Goal: Find specific page/section: Find specific page/section

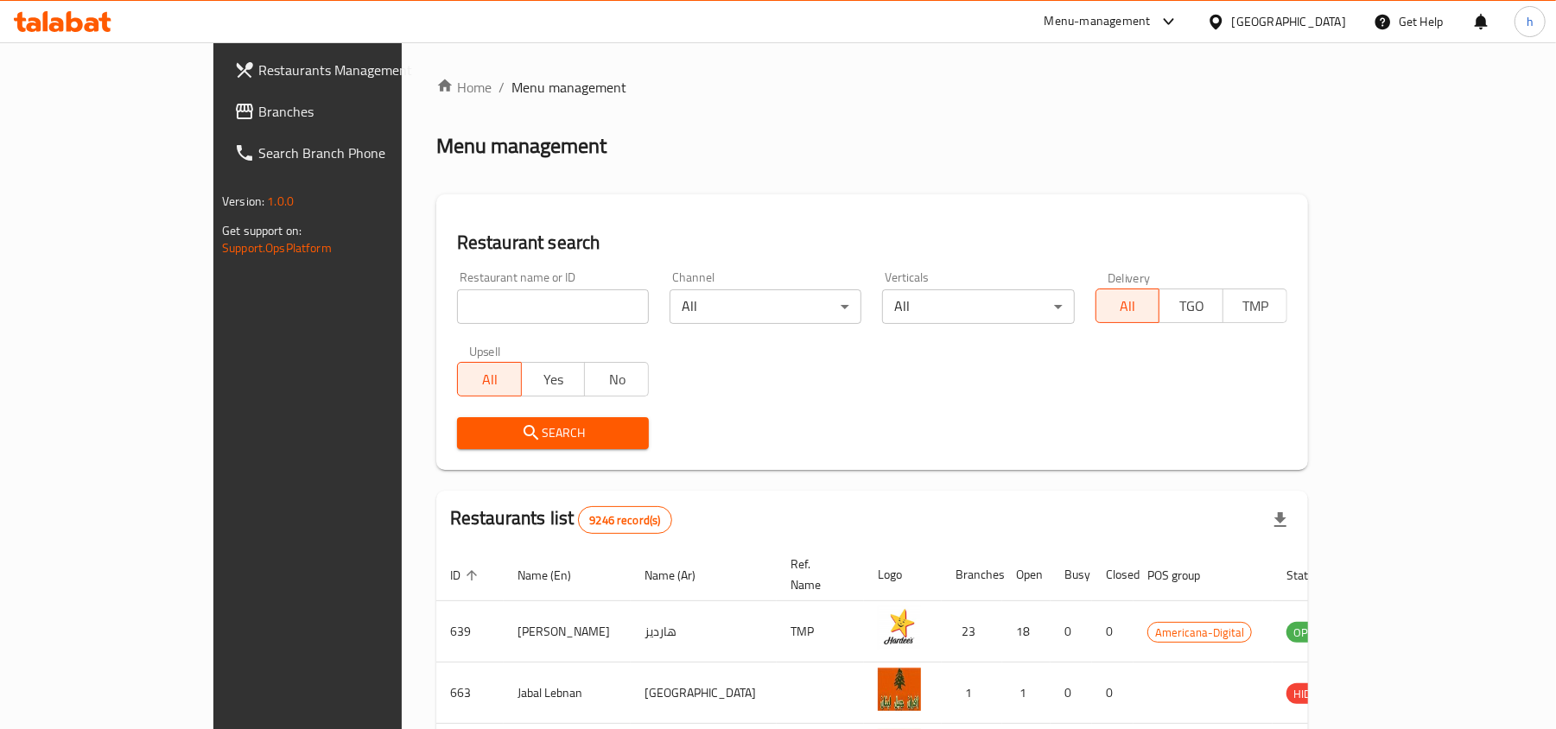
click at [258, 116] on span "Branches" at bounding box center [358, 111] width 201 height 21
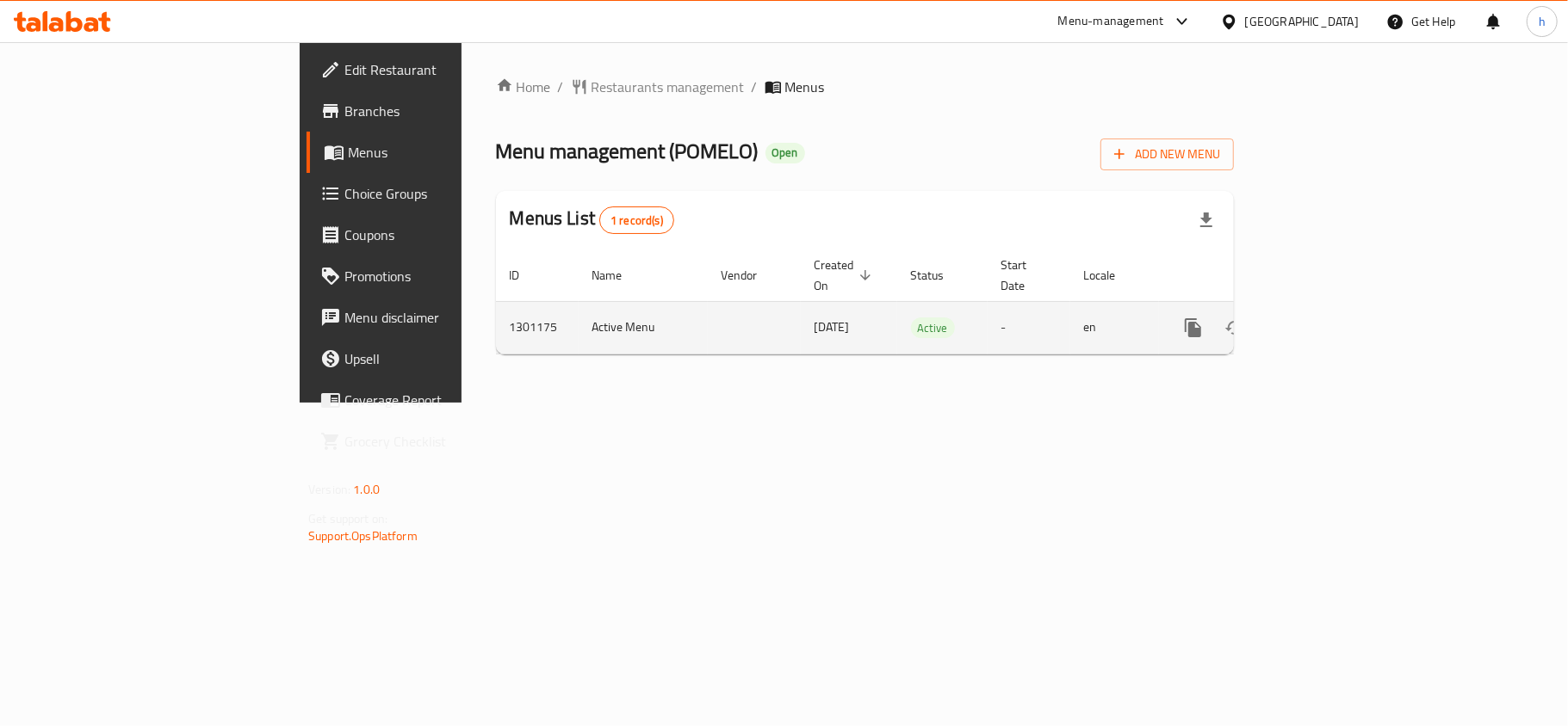
click at [1338, 315] on link "enhanced table" at bounding box center [1317, 328] width 41 height 41
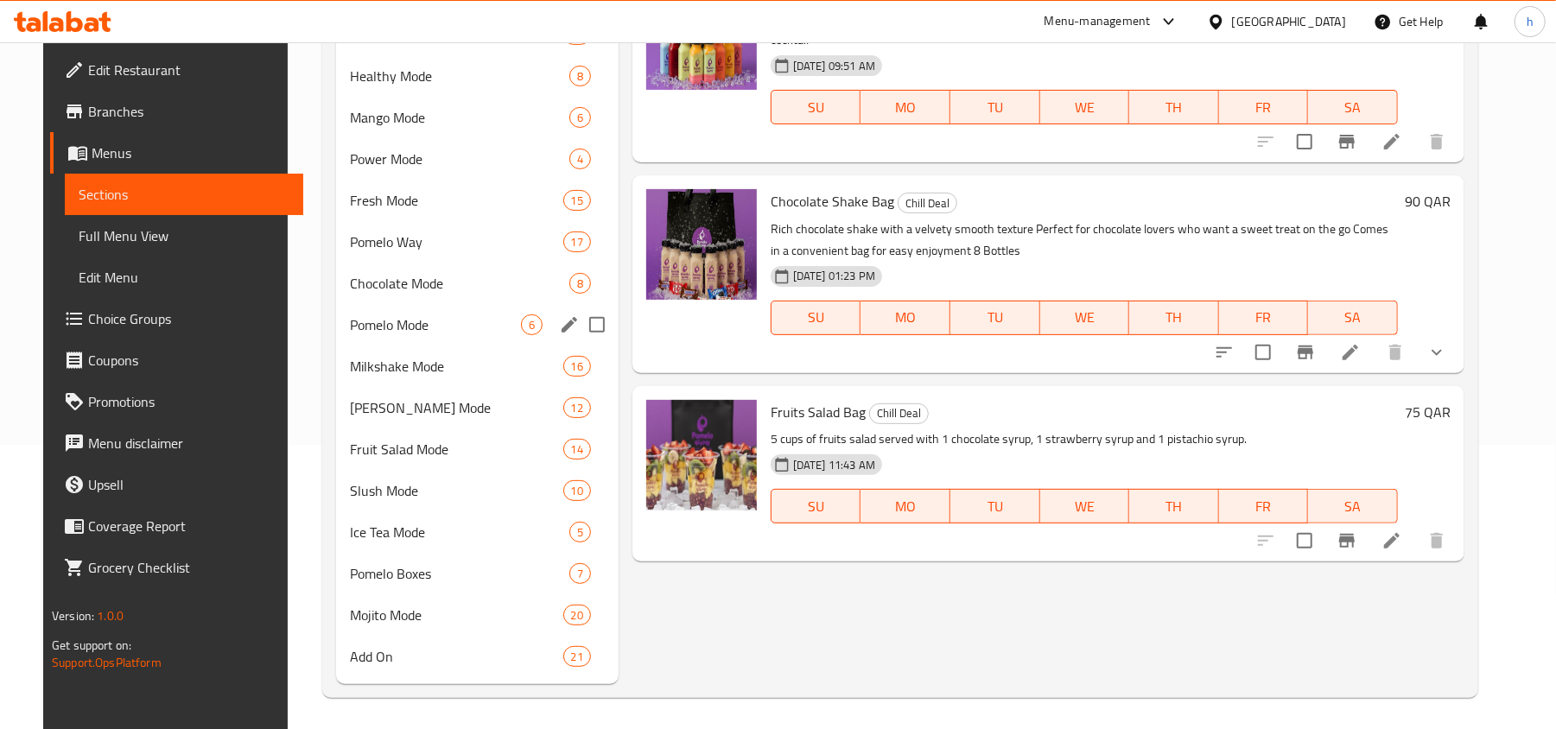
scroll to position [289, 0]
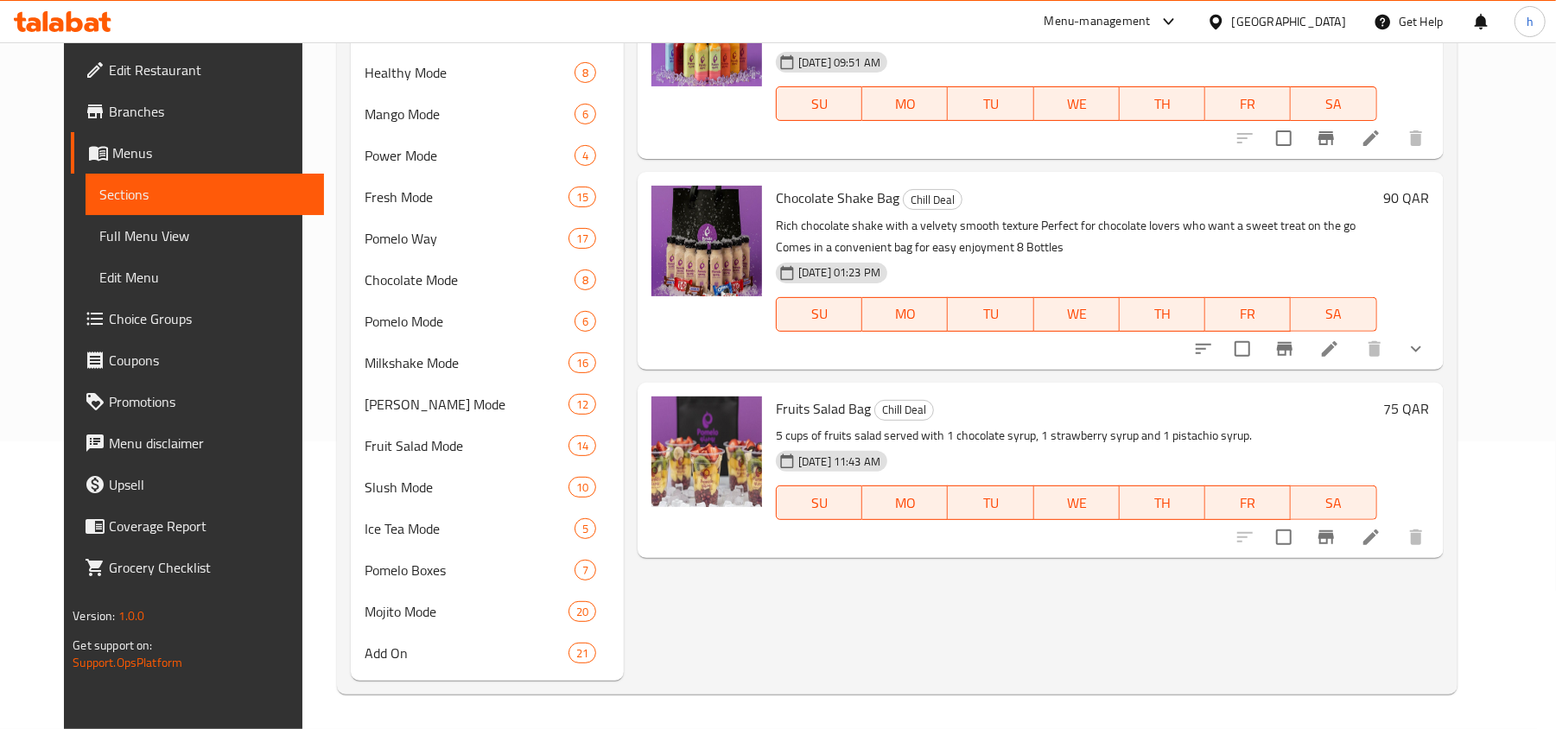
click at [109, 325] on span "Choice Groups" at bounding box center [209, 319] width 201 height 21
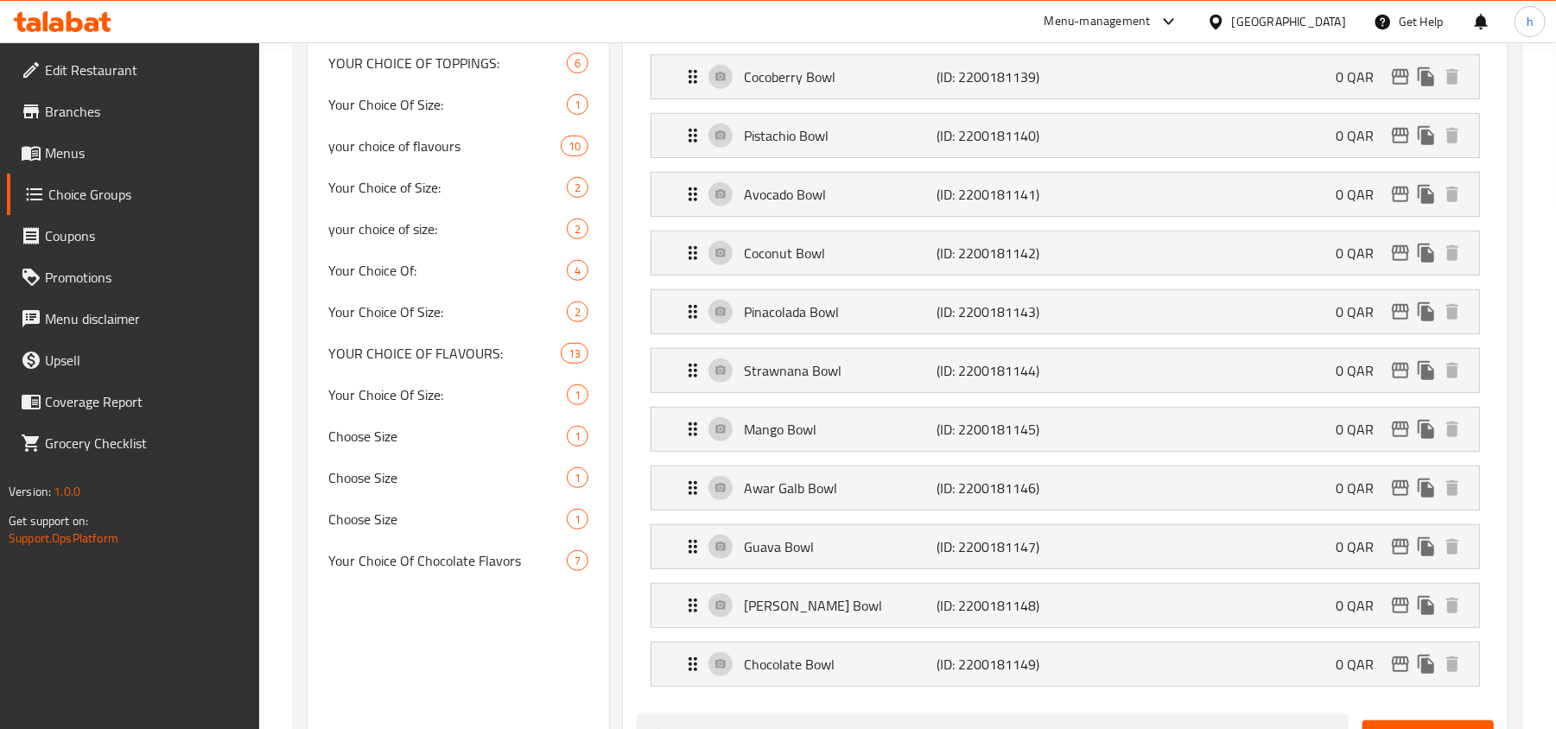
scroll to position [921, 0]
